Goal: Task Accomplishment & Management: Manage account settings

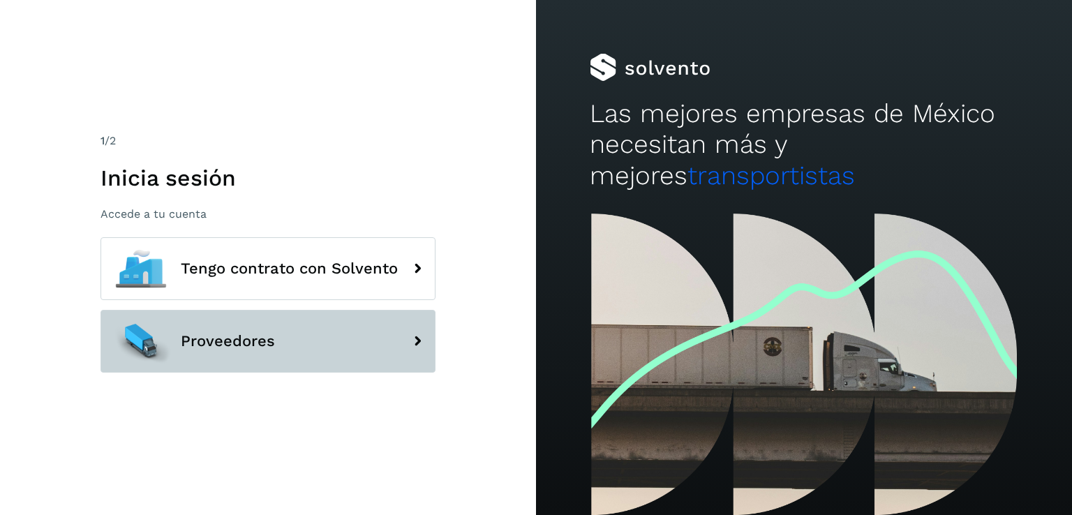
click at [359, 320] on button "Proveedores" at bounding box center [267, 341] width 335 height 63
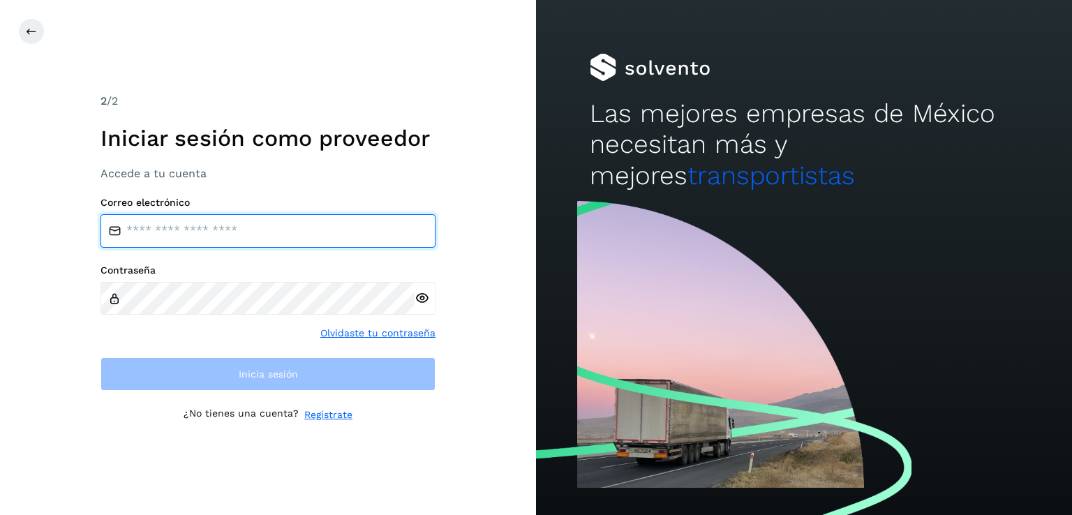
click at [156, 219] on input "email" at bounding box center [267, 230] width 335 height 33
type input "**********"
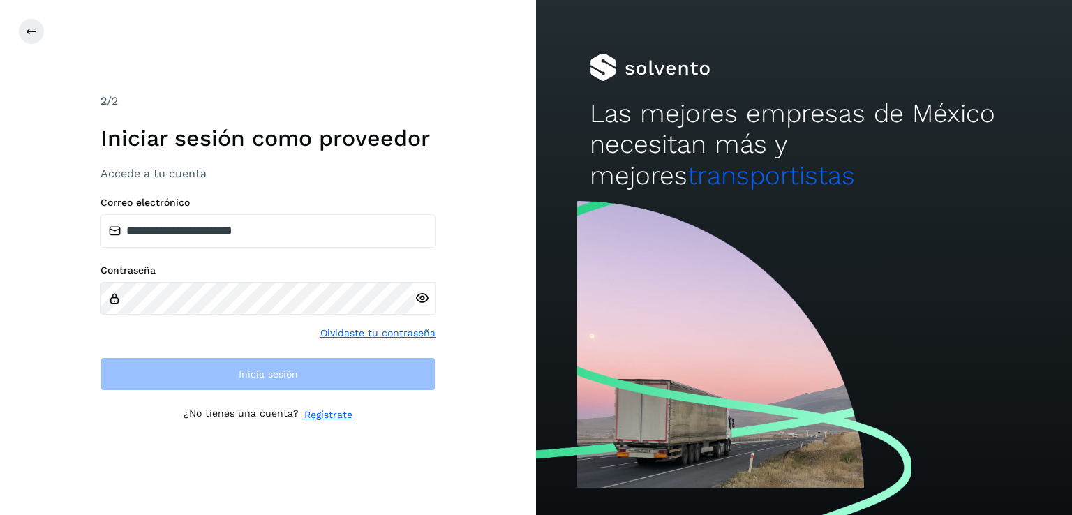
click at [424, 300] on div at bounding box center [424, 298] width 21 height 33
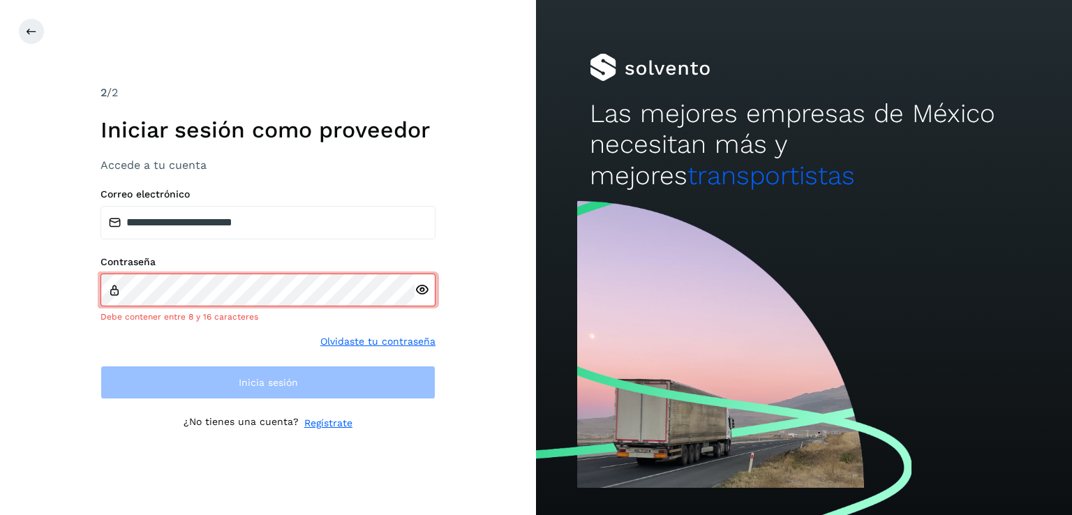
click at [423, 294] on icon at bounding box center [421, 290] width 15 height 15
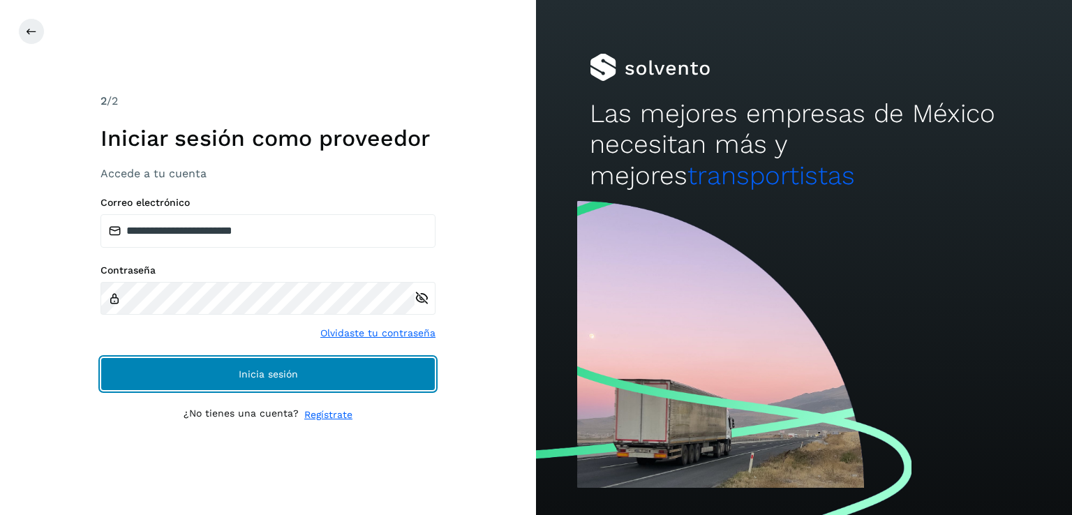
click at [264, 378] on span "Inicia sesión" at bounding box center [268, 374] width 59 height 10
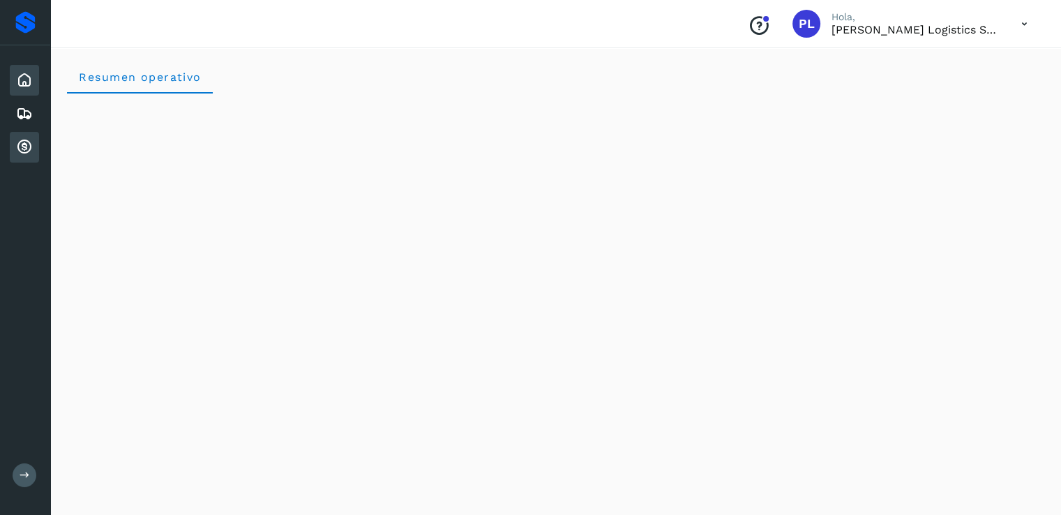
click at [25, 139] on icon at bounding box center [24, 147] width 17 height 17
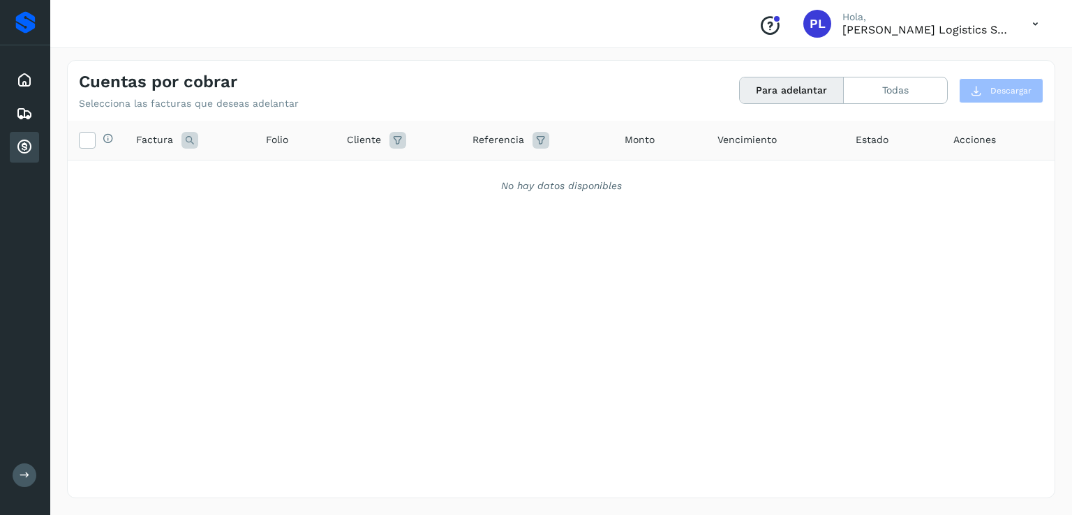
click at [1037, 20] on icon at bounding box center [1035, 24] width 29 height 29
click at [929, 62] on div "Cerrar sesión" at bounding box center [965, 63] width 166 height 27
